Goal: Task Accomplishment & Management: Use online tool/utility

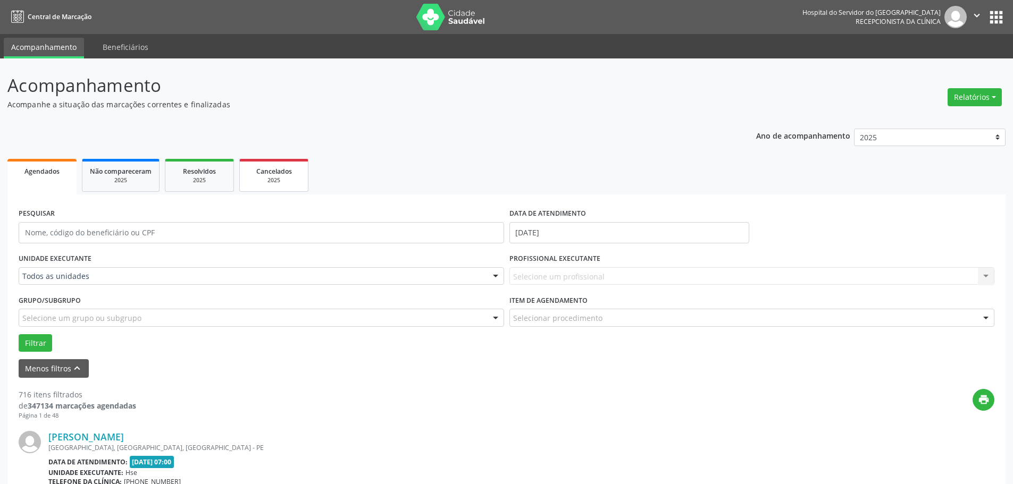
click at [299, 172] on div "Cancelados" at bounding box center [273, 170] width 53 height 11
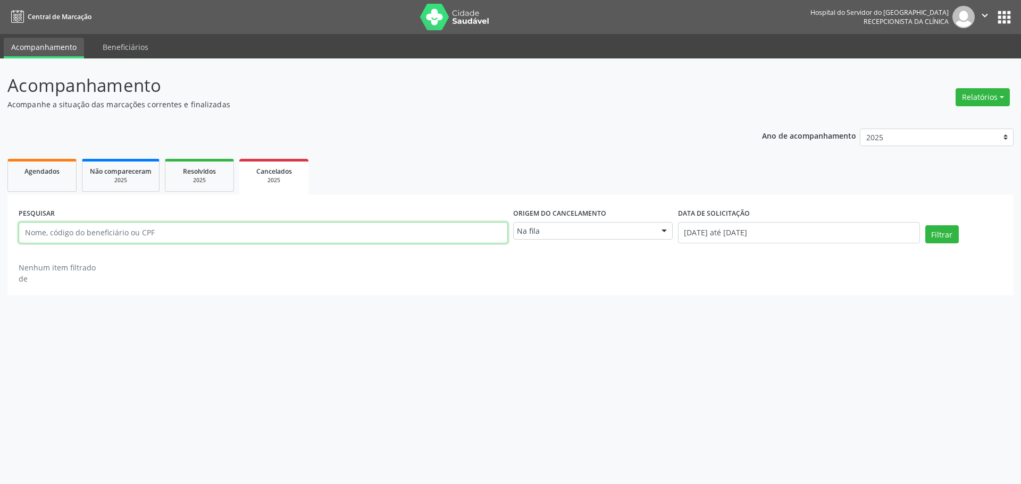
click at [106, 232] on input "text" at bounding box center [263, 232] width 489 height 21
type input "07668295453"
click at [943, 236] on button "Filtrar" at bounding box center [941, 234] width 33 height 18
click at [55, 234] on input "07668295453" at bounding box center [263, 232] width 489 height 21
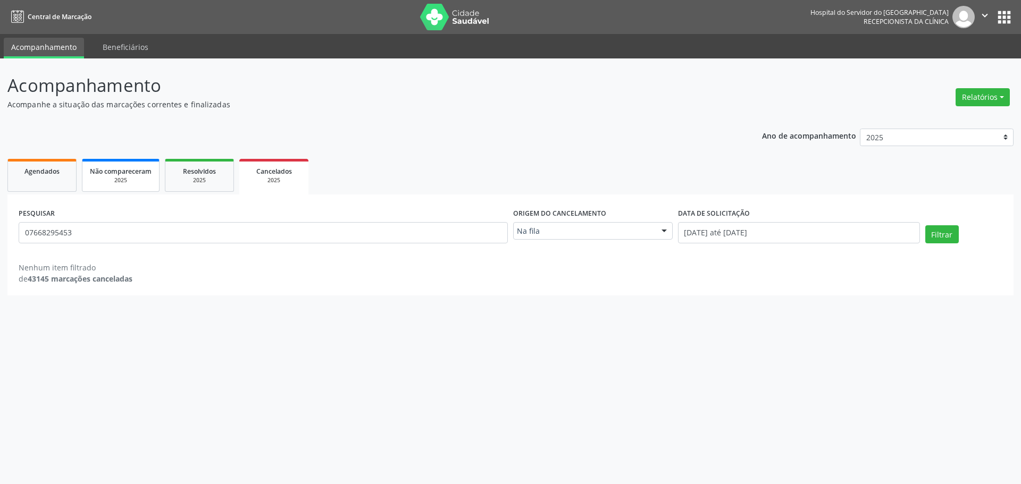
click at [140, 182] on div "2025" at bounding box center [121, 181] width 62 height 8
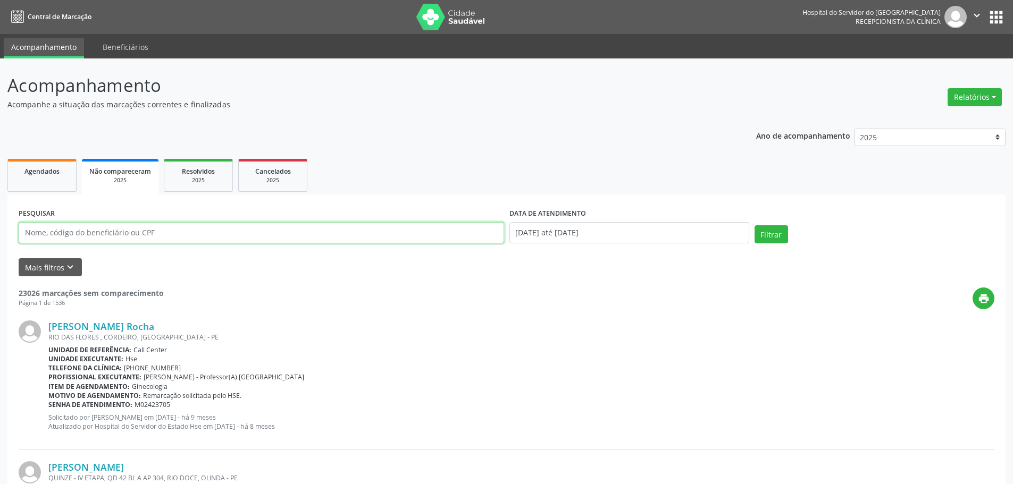
click at [127, 232] on input "text" at bounding box center [261, 232] width 485 height 21
paste input "07668295453"
type input "07668295453"
drag, startPoint x: 772, startPoint y: 238, endPoint x: 624, endPoint y: 239, distance: 147.8
click at [771, 237] on button "Filtrar" at bounding box center [770, 234] width 33 height 18
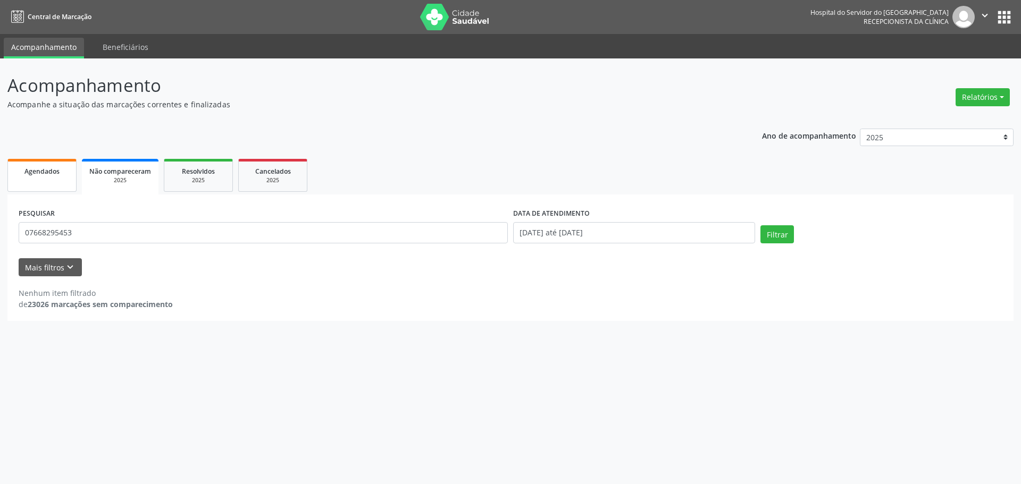
click at [53, 176] on div "Agendados" at bounding box center [41, 170] width 53 height 11
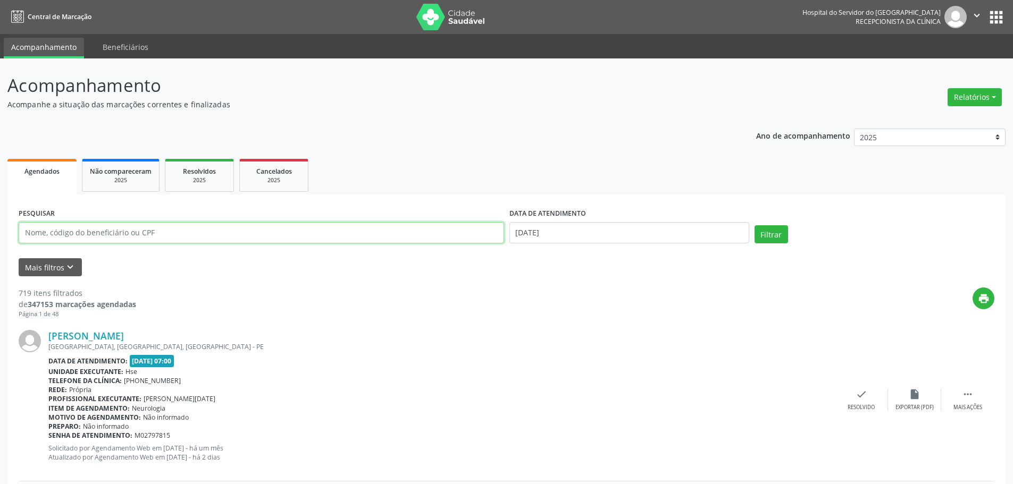
click at [78, 236] on input "text" at bounding box center [261, 232] width 485 height 21
paste input "07668295453"
type input "07668295453"
click at [770, 235] on button "Filtrar" at bounding box center [770, 234] width 33 height 18
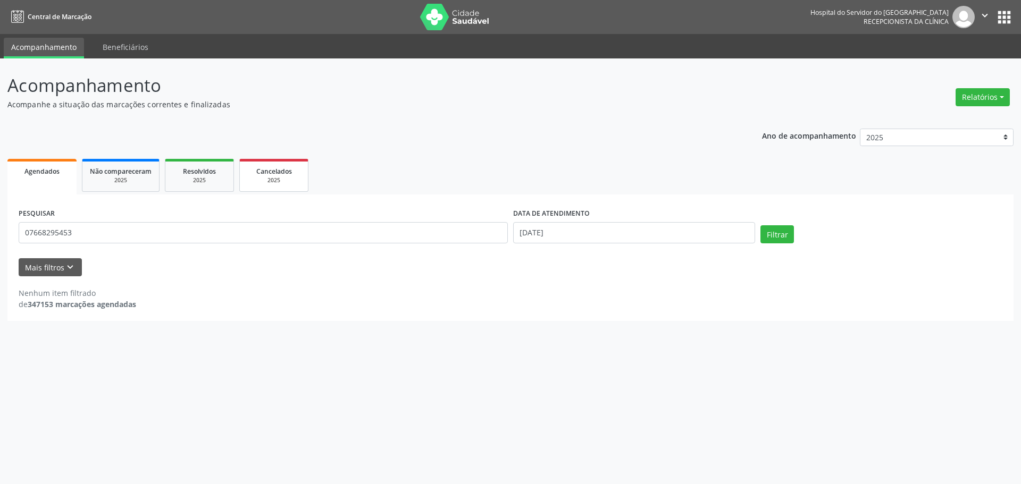
click at [267, 180] on div "2025" at bounding box center [273, 181] width 53 height 8
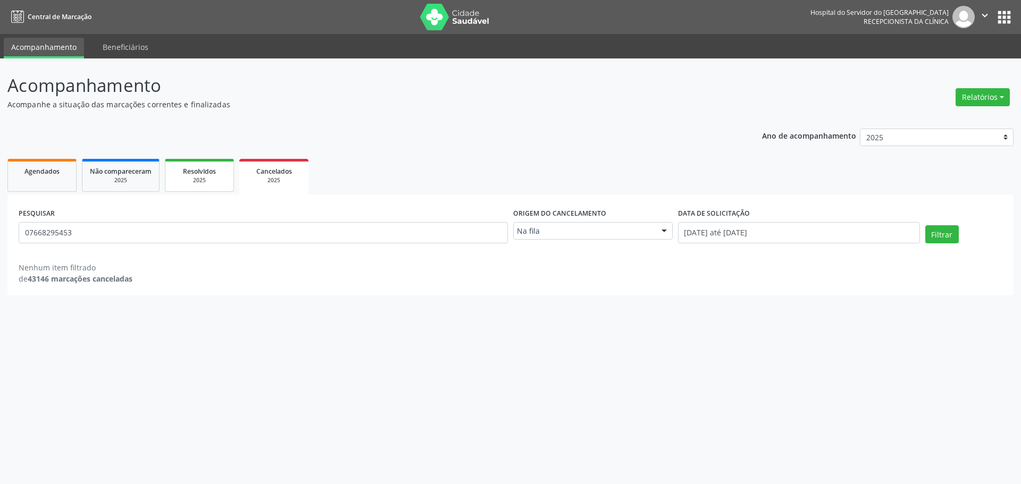
click at [188, 184] on div "2025" at bounding box center [199, 181] width 53 height 8
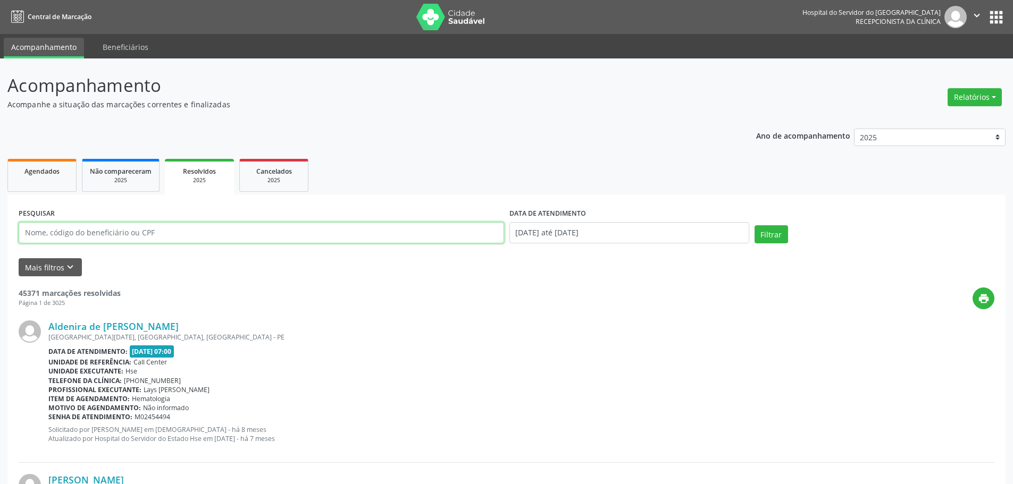
click at [85, 233] on input "text" at bounding box center [261, 232] width 485 height 21
paste input "07668295453"
type input "07668295453"
click at [772, 236] on button "Filtrar" at bounding box center [770, 234] width 33 height 18
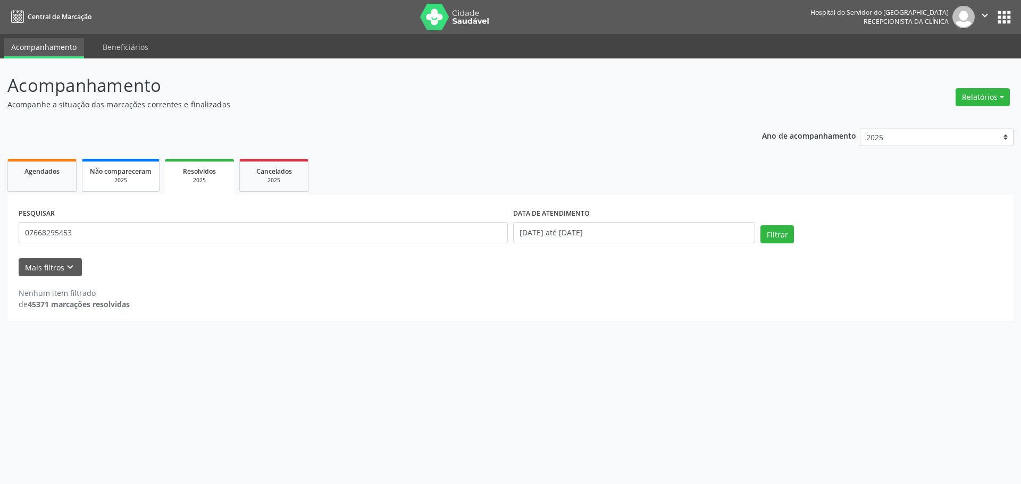
click at [113, 164] on link "Não compareceram 2025" at bounding box center [121, 175] width 78 height 33
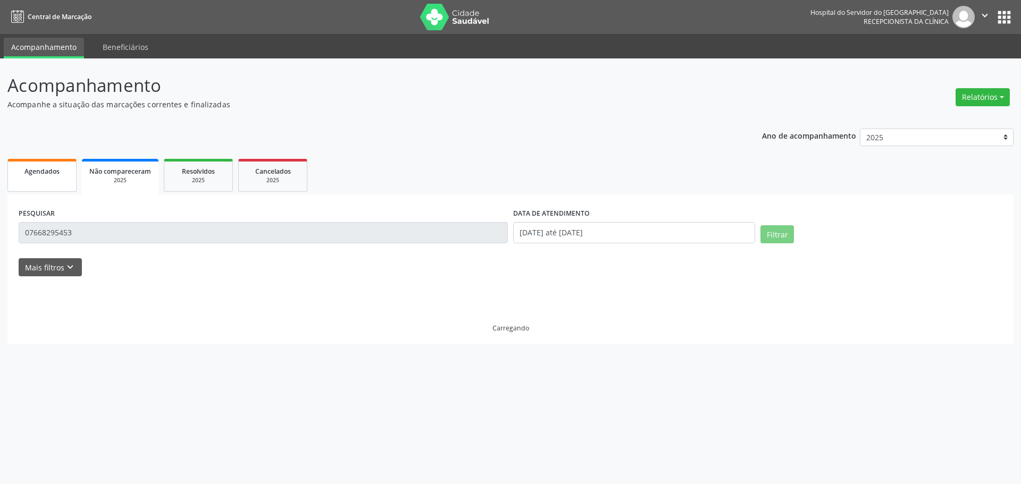
click at [44, 174] on span "Agendados" at bounding box center [41, 171] width 35 height 9
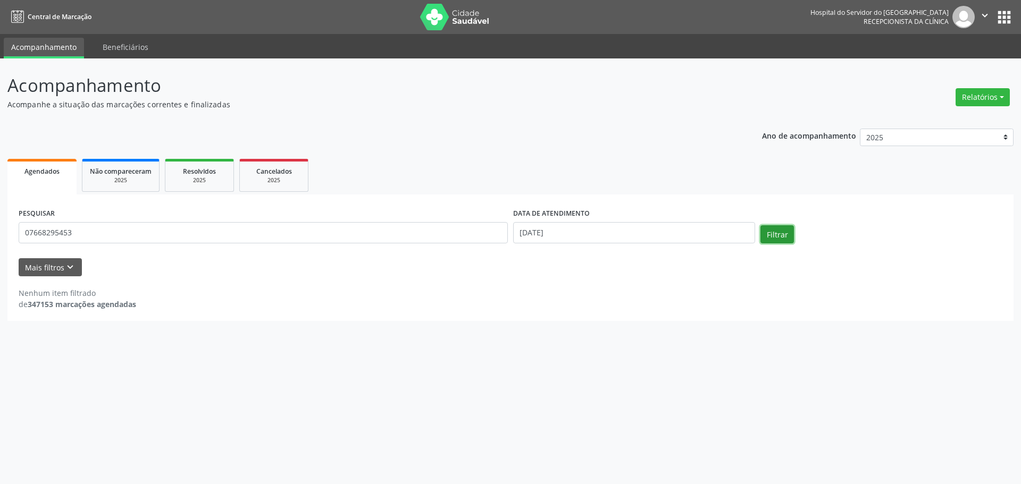
click at [772, 239] on button "Filtrar" at bounding box center [776, 234] width 33 height 18
click at [999, 96] on button "Relatórios" at bounding box center [982, 97] width 54 height 18
click at [951, 117] on link "Agendamentos" at bounding box center [953, 120] width 114 height 15
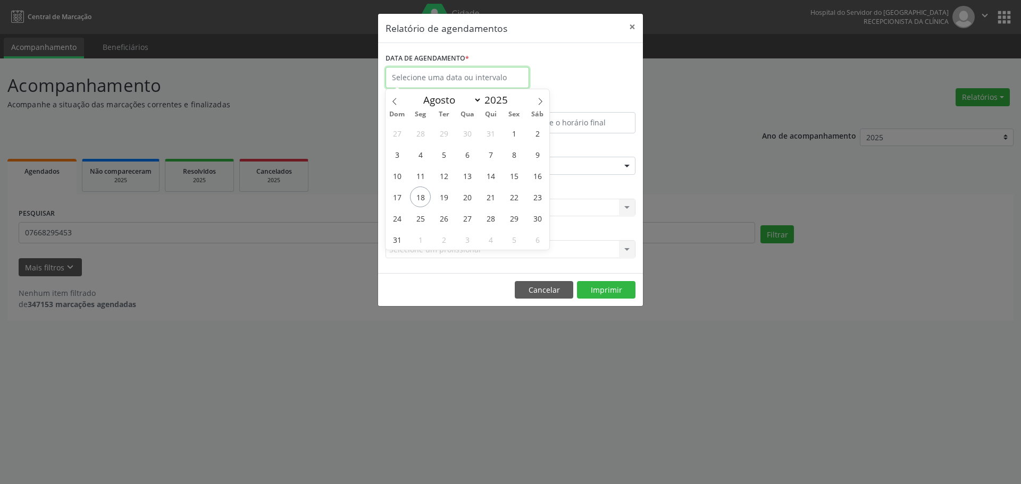
click at [445, 77] on input "text" at bounding box center [457, 77] width 144 height 21
click at [423, 196] on span "18" at bounding box center [420, 197] width 21 height 21
type input "[DATE]"
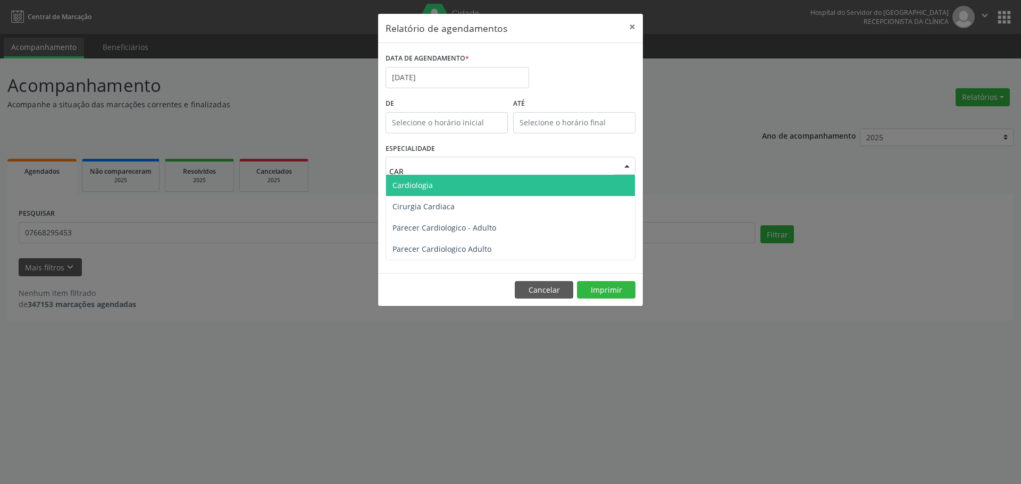
type input "CARD"
click at [435, 186] on span "Cardiologia" at bounding box center [510, 185] width 249 height 21
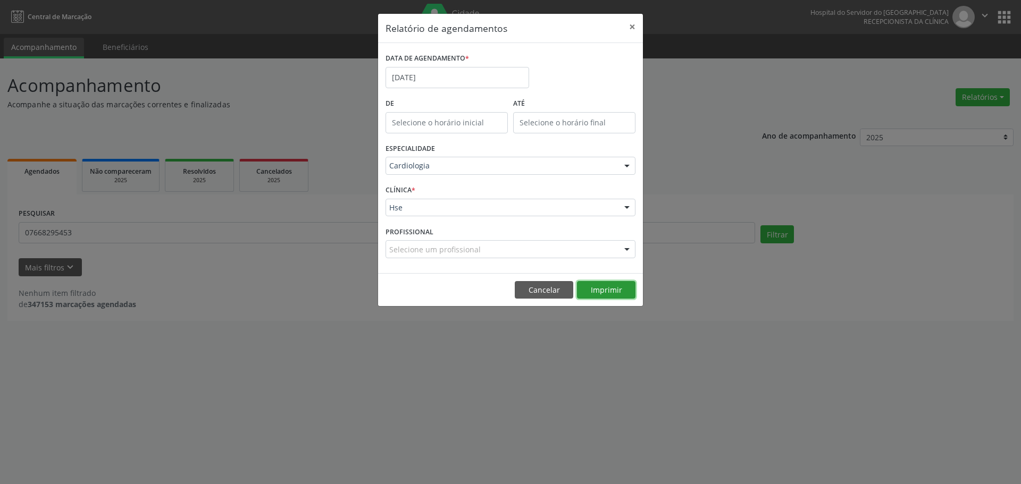
click at [609, 292] on button "Imprimir" at bounding box center [606, 290] width 58 height 18
click at [455, 73] on input "[DATE]" at bounding box center [457, 77] width 144 height 21
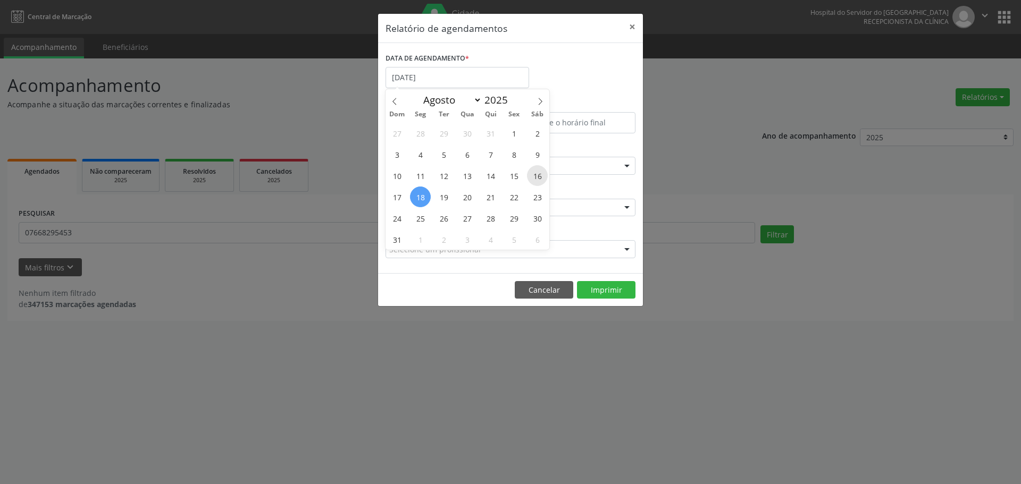
click at [537, 180] on span "16" at bounding box center [537, 175] width 21 height 21
type input "[DATE]"
click at [536, 179] on span "16" at bounding box center [537, 175] width 21 height 21
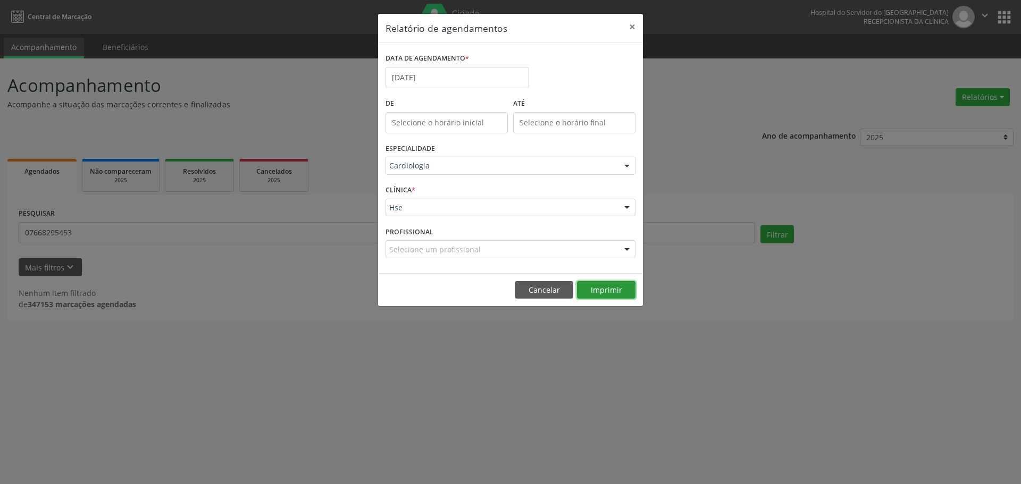
click at [603, 288] on button "Imprimir" at bounding box center [606, 290] width 58 height 18
click at [483, 86] on input "[DATE]" at bounding box center [457, 77] width 144 height 21
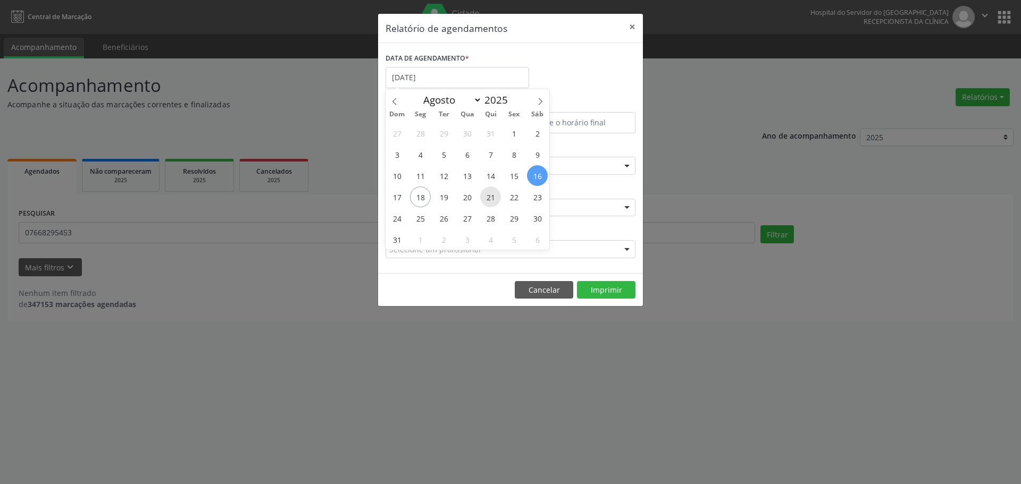
click at [486, 199] on span "21" at bounding box center [490, 197] width 21 height 21
type input "[DATE]"
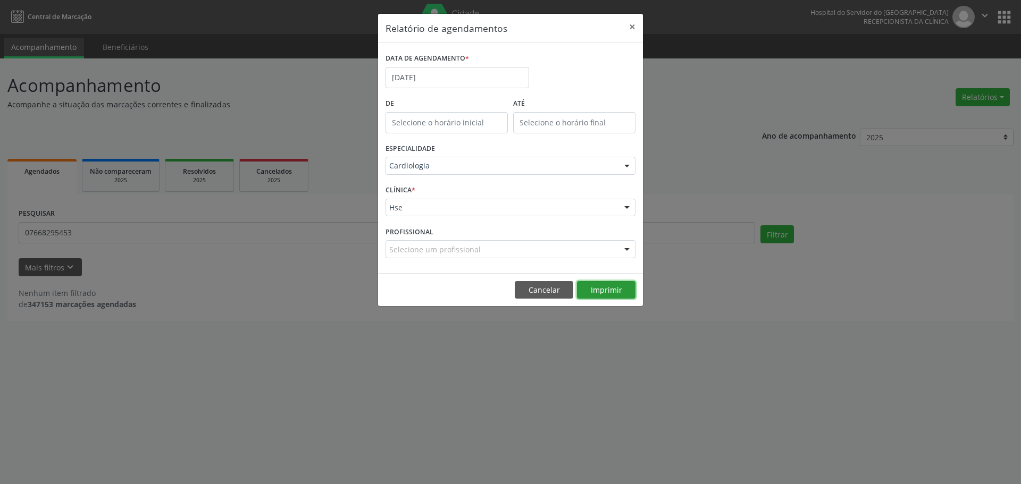
click at [599, 289] on button "Imprimir" at bounding box center [606, 290] width 58 height 18
click at [450, 79] on input "[DATE]" at bounding box center [457, 77] width 144 height 21
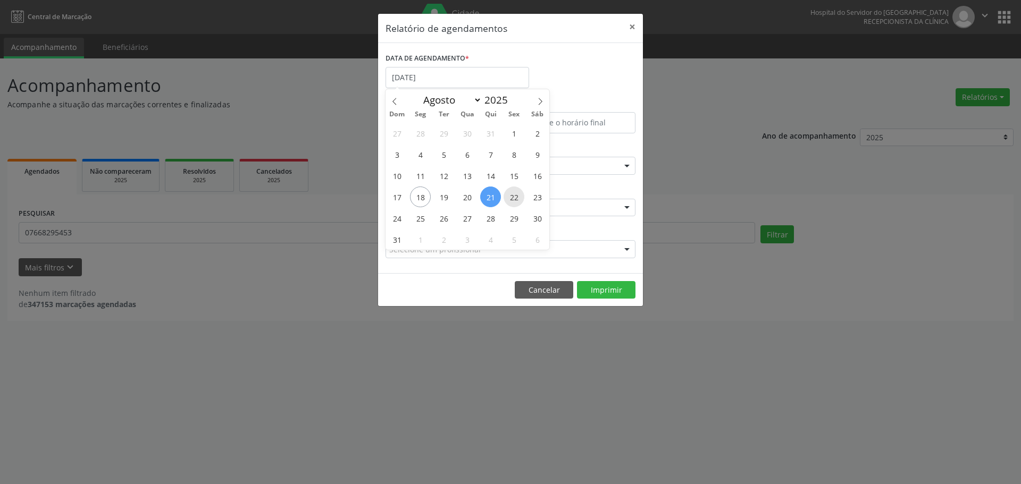
click at [508, 197] on span "22" at bounding box center [513, 197] width 21 height 21
type input "[DATE]"
click at [508, 197] on span "22" at bounding box center [513, 197] width 21 height 21
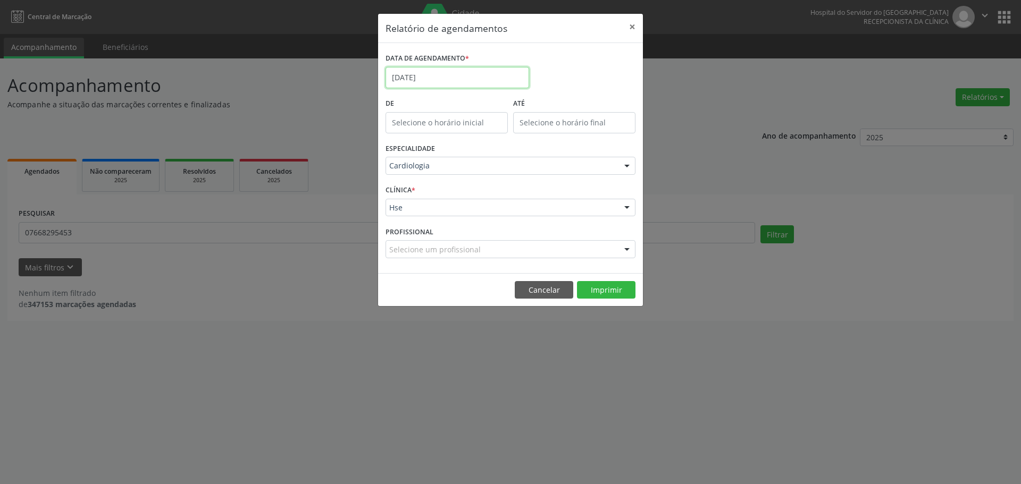
click at [447, 75] on input "[DATE]" at bounding box center [457, 77] width 144 height 21
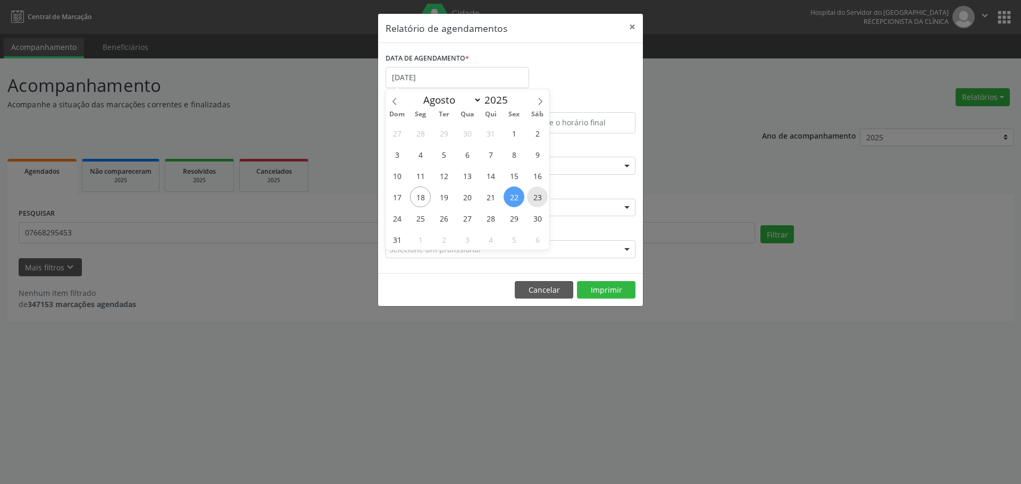
click at [533, 199] on span "23" at bounding box center [537, 197] width 21 height 21
type input "[DATE]"
click at [533, 199] on span "23" at bounding box center [537, 197] width 21 height 21
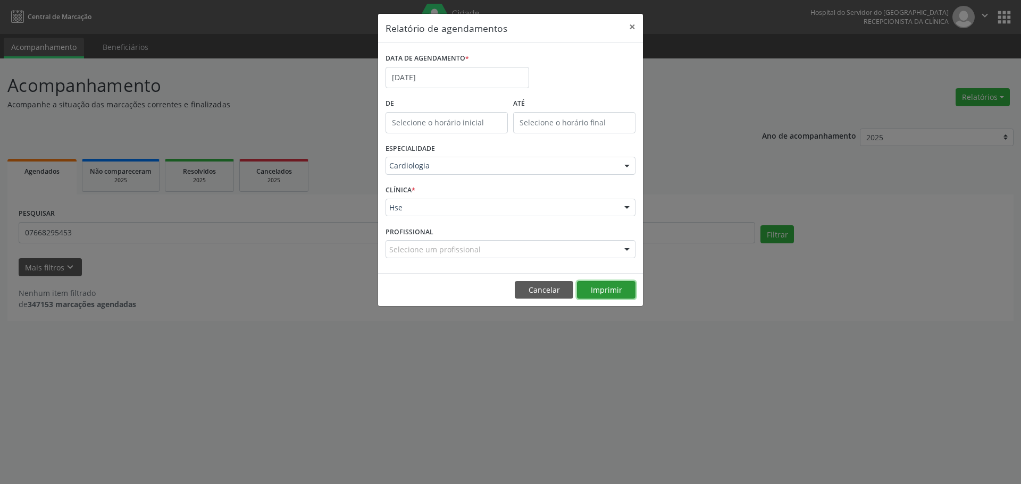
click at [606, 295] on button "Imprimir" at bounding box center [606, 290] width 58 height 18
click at [474, 72] on input "[DATE]" at bounding box center [457, 77] width 144 height 21
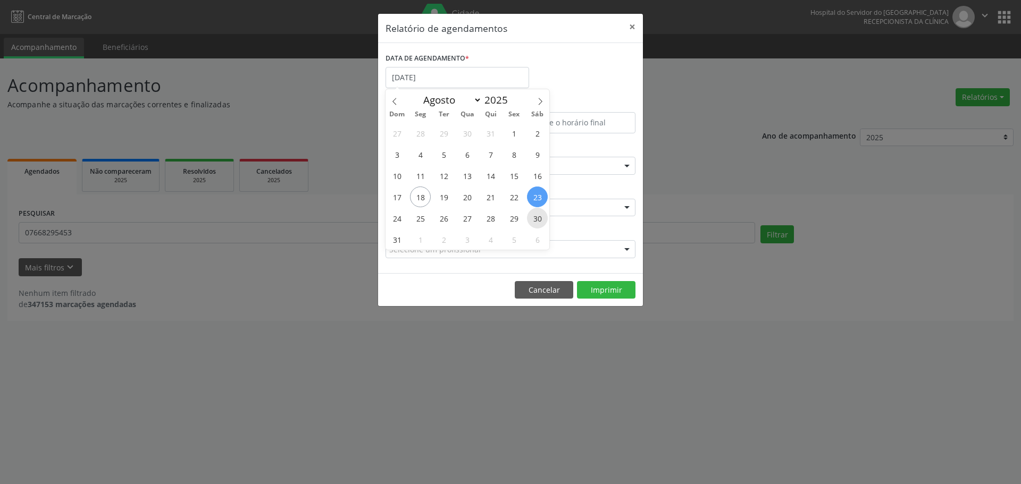
click at [540, 216] on span "30" at bounding box center [537, 218] width 21 height 21
type input "[DATE]"
click at [540, 216] on span "30" at bounding box center [537, 218] width 21 height 21
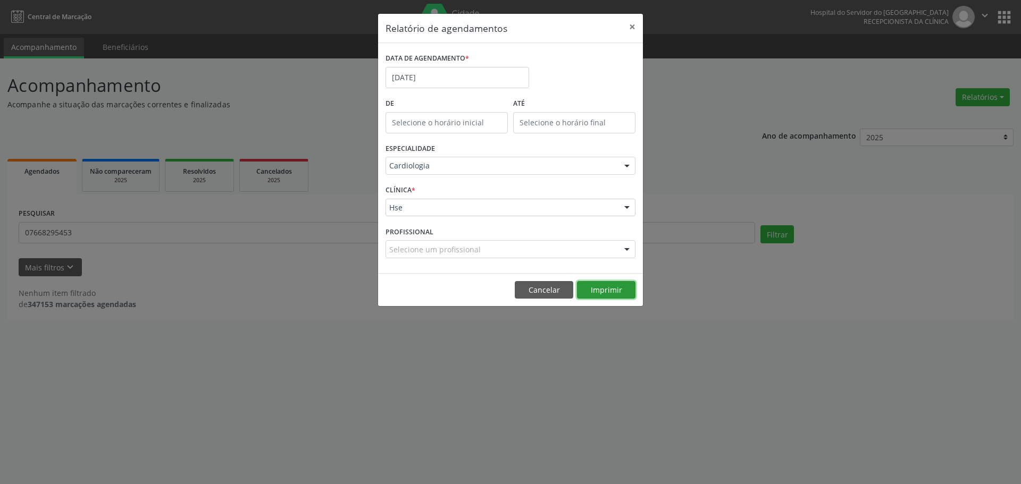
click at [591, 283] on button "Imprimir" at bounding box center [606, 290] width 58 height 18
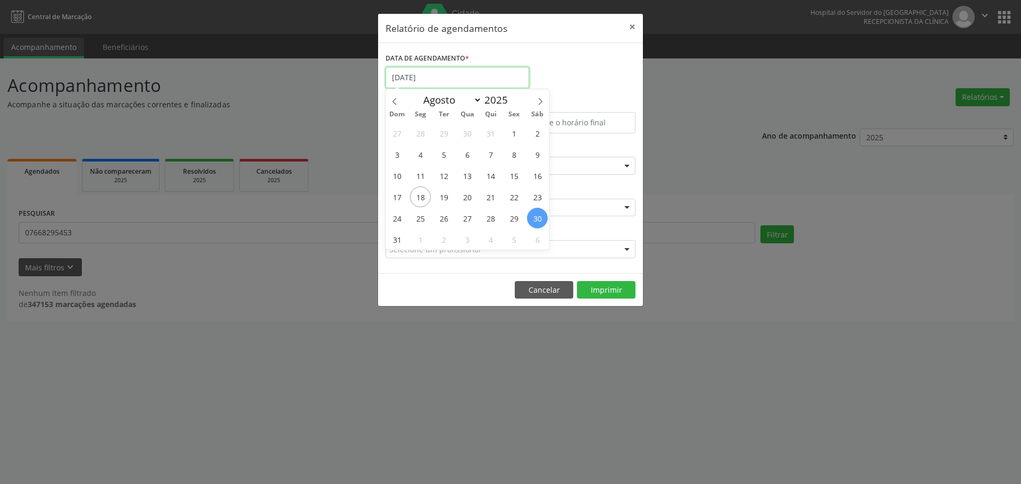
click at [439, 80] on input "[DATE]" at bounding box center [457, 77] width 144 height 21
click at [481, 219] on span "28" at bounding box center [490, 218] width 21 height 21
type input "[DATE]"
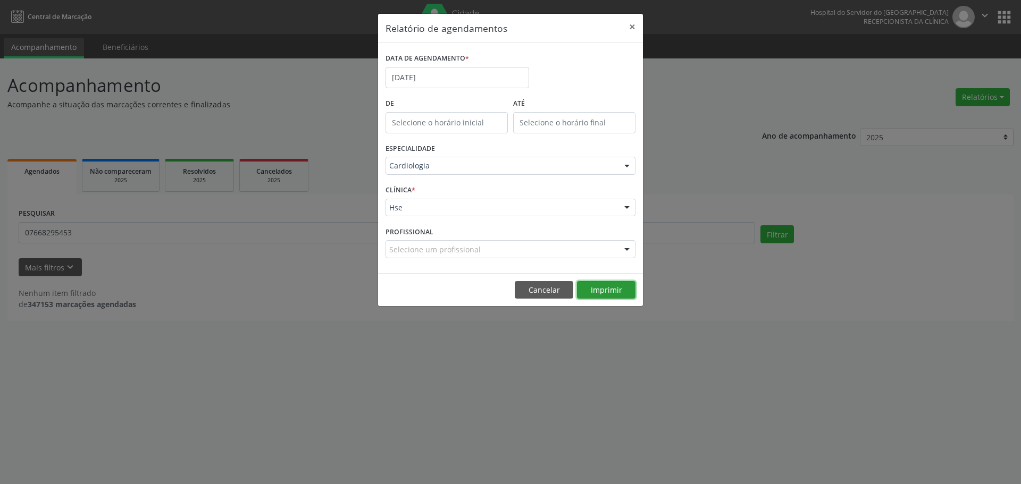
click at [600, 295] on button "Imprimir" at bounding box center [606, 290] width 58 height 18
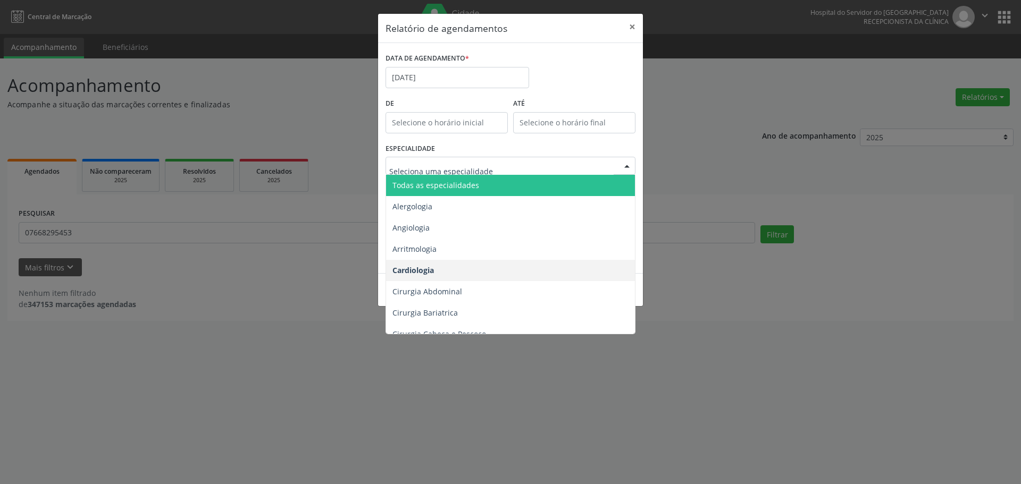
click at [549, 75] on div "DATA DE AGENDAMENTO * [DATE]" at bounding box center [510, 73] width 255 height 45
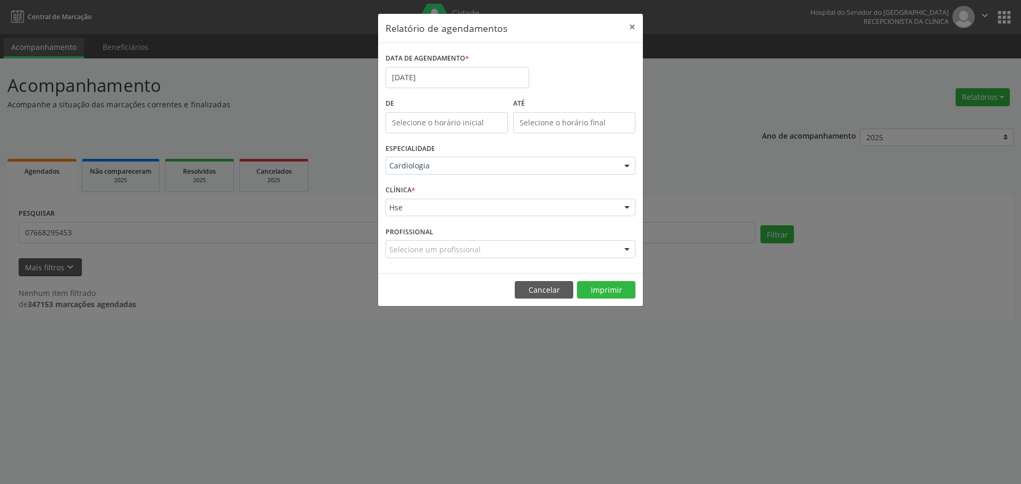
click at [568, 62] on div "DATA DE AGENDAMENTO * [DATE]" at bounding box center [510, 73] width 255 height 45
